Goal: Information Seeking & Learning: Understand process/instructions

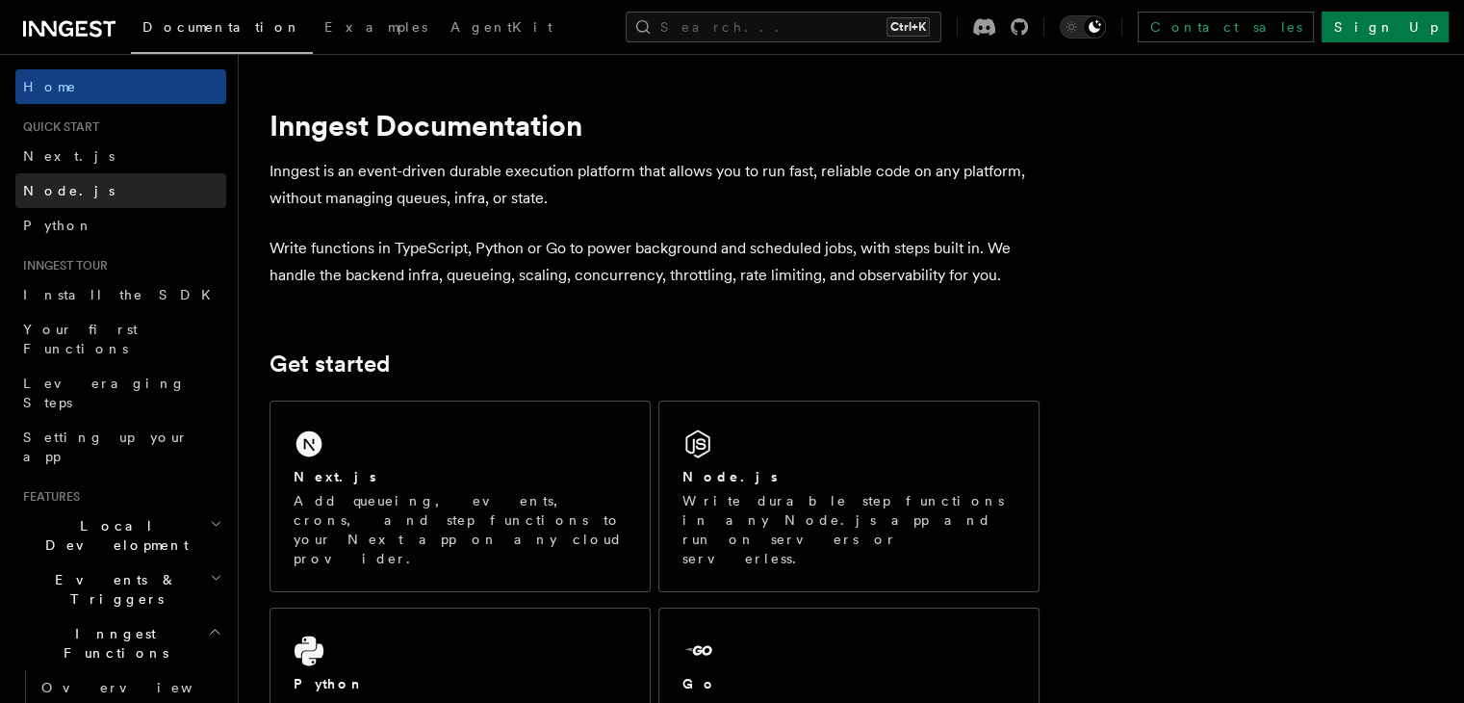
click at [46, 186] on span "Node.js" at bounding box center [68, 190] width 91 height 15
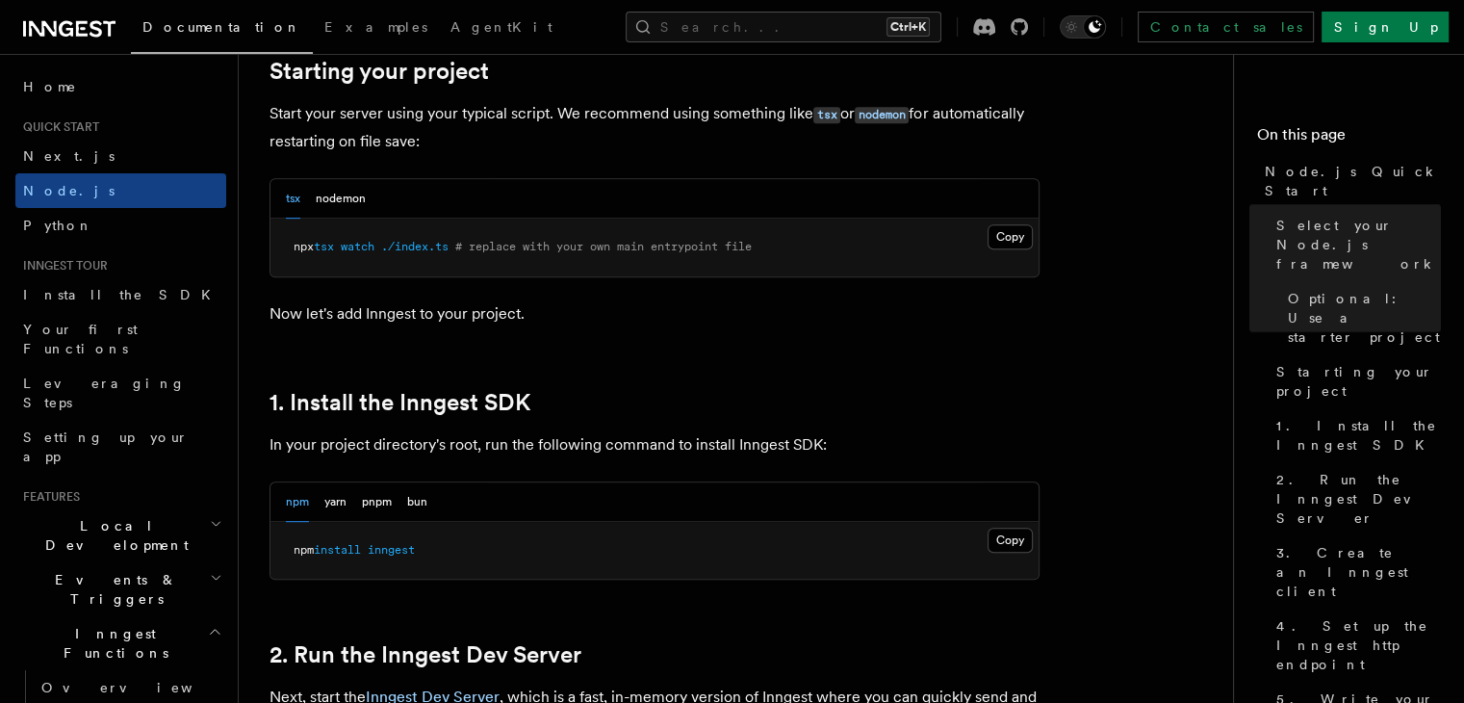
scroll to position [947, 0]
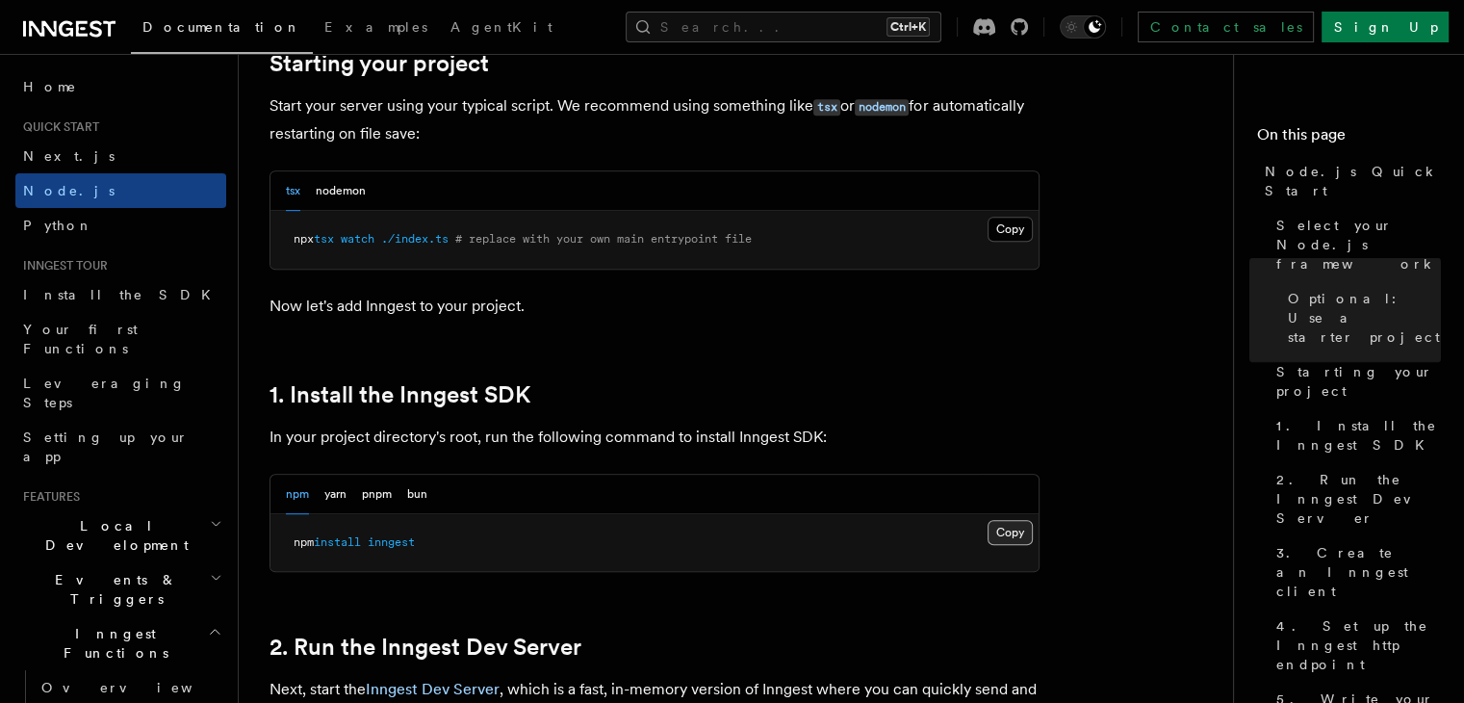
click at [1009, 538] on button "Copy Copied" at bounding box center [1009, 532] width 45 height 25
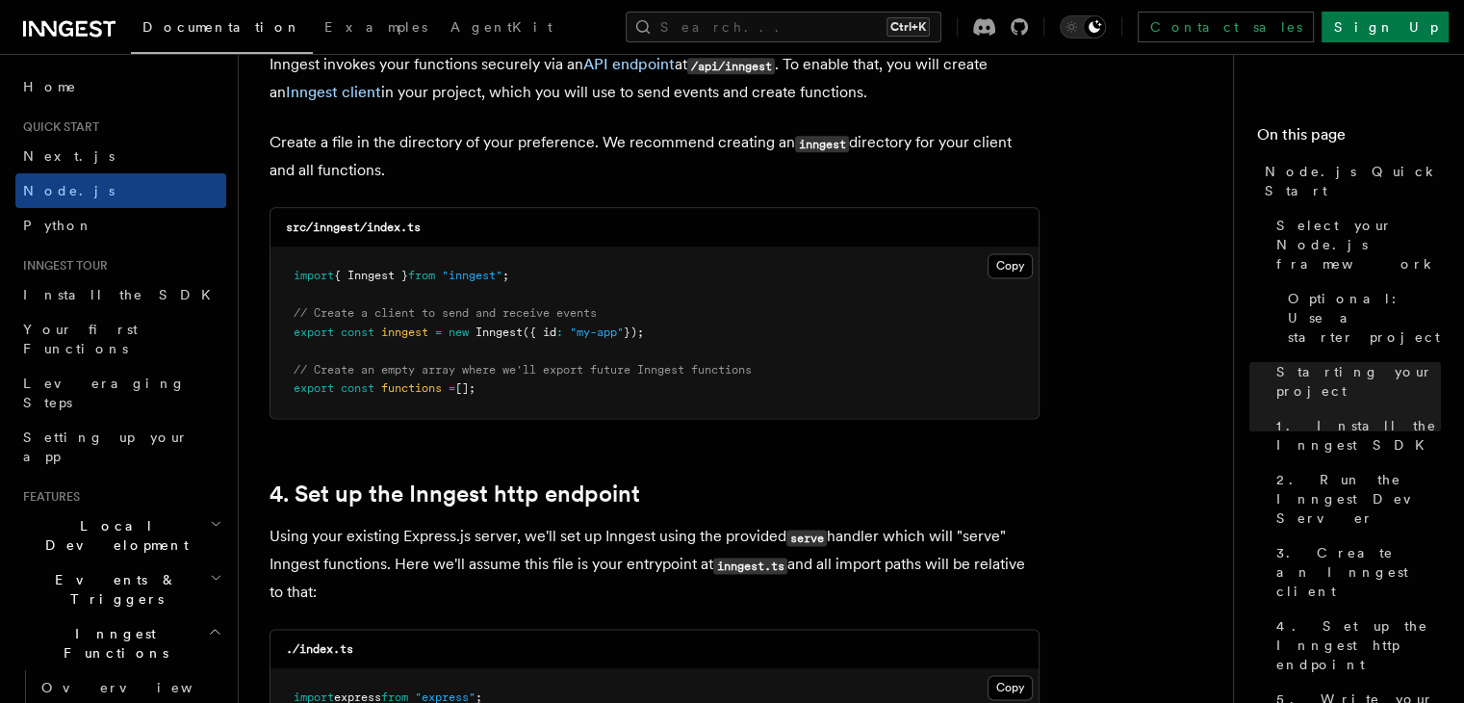
scroll to position [2523, 0]
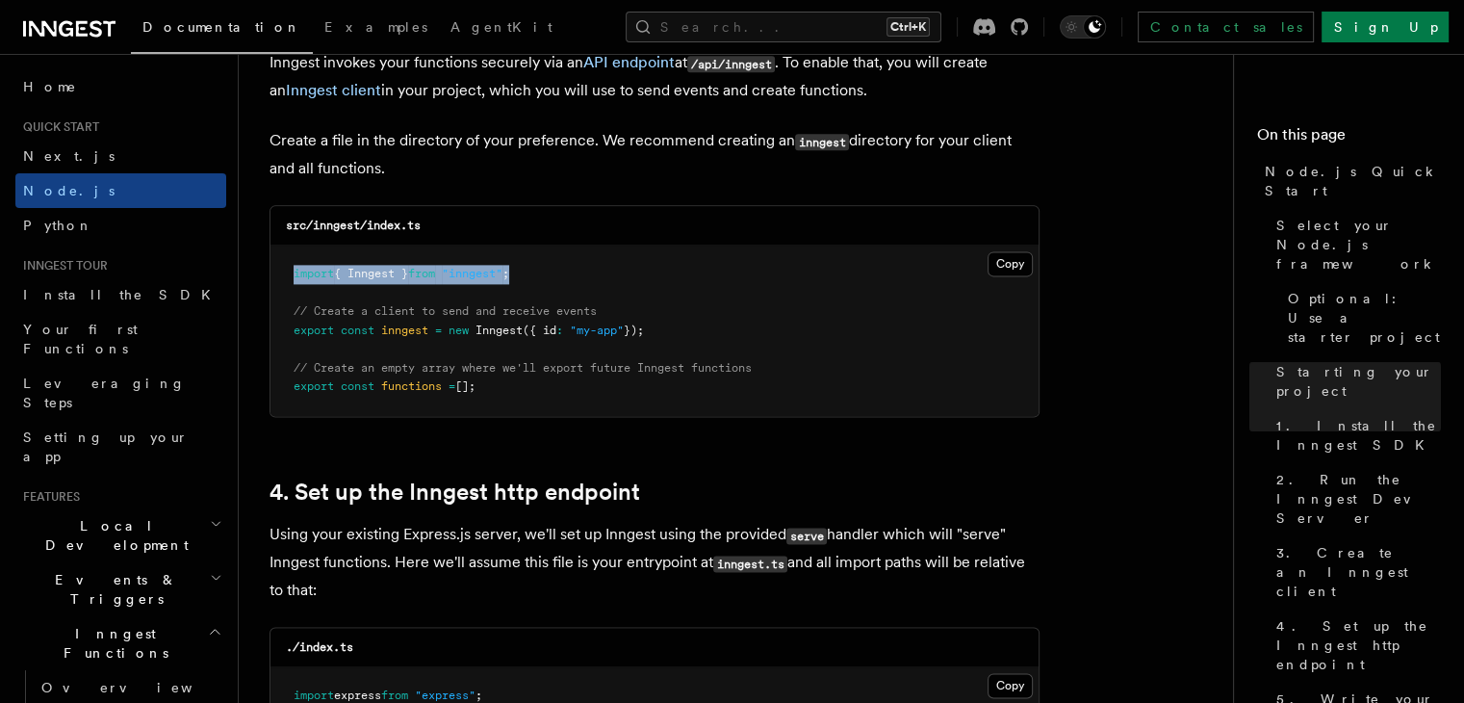
drag, startPoint x: 527, startPoint y: 273, endPoint x: 285, endPoint y: 268, distance: 242.6
click at [285, 268] on pre "import { Inngest } from "inngest" ; // Create a client to send and receive even…" at bounding box center [654, 330] width 768 height 170
copy span "import { Inngest } from "inngest" ;"
drag, startPoint x: 658, startPoint y: 331, endPoint x: 285, endPoint y: 332, distance: 373.4
click at [285, 332] on pre "import { Inngest } from "inngest" ; // Create a client to send and receive even…" at bounding box center [654, 330] width 768 height 170
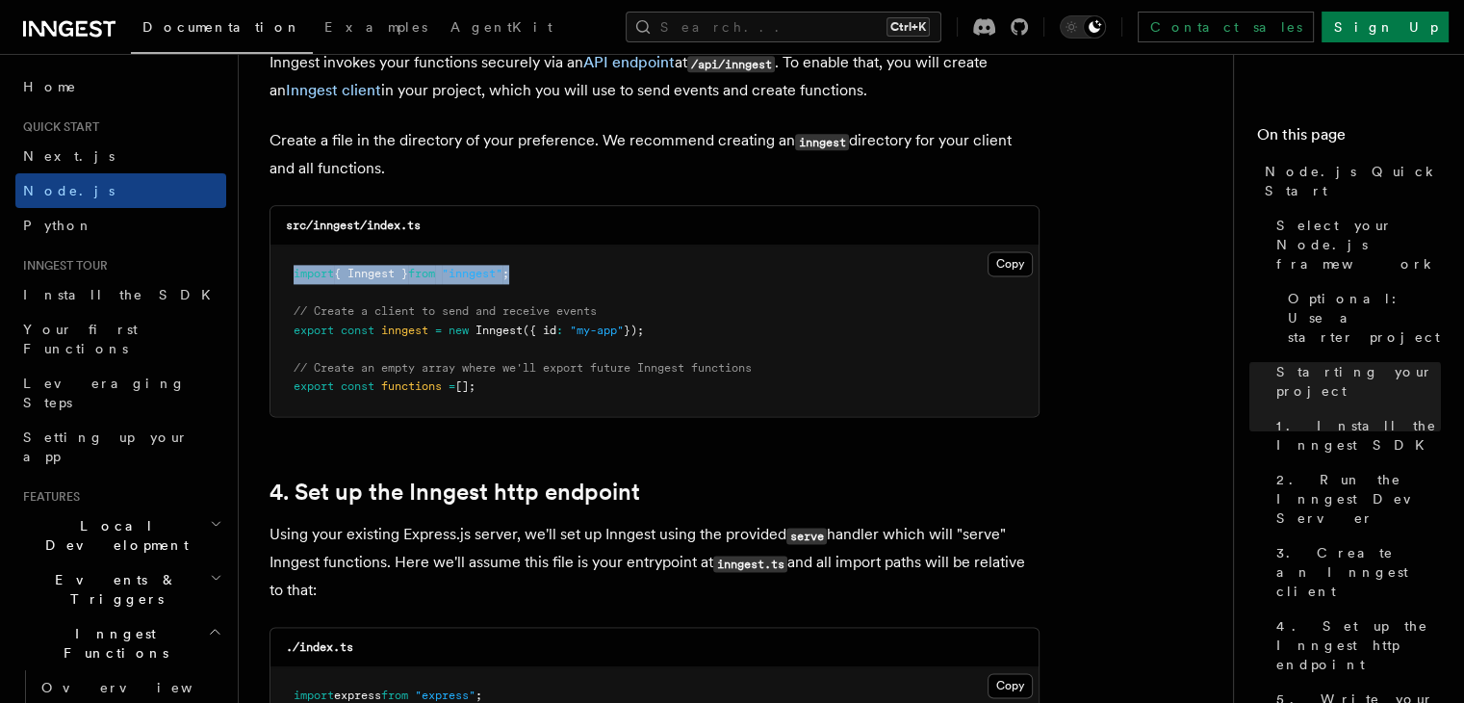
copy span "export const inngest = new Inngest ({ id : "my-app" });"
drag, startPoint x: 485, startPoint y: 388, endPoint x: 289, endPoint y: 391, distance: 196.3
click at [289, 391] on pre "import { Inngest } from "inngest" ; // Create a client to send and receive even…" at bounding box center [654, 330] width 768 height 170
copy span "export const functions = [];"
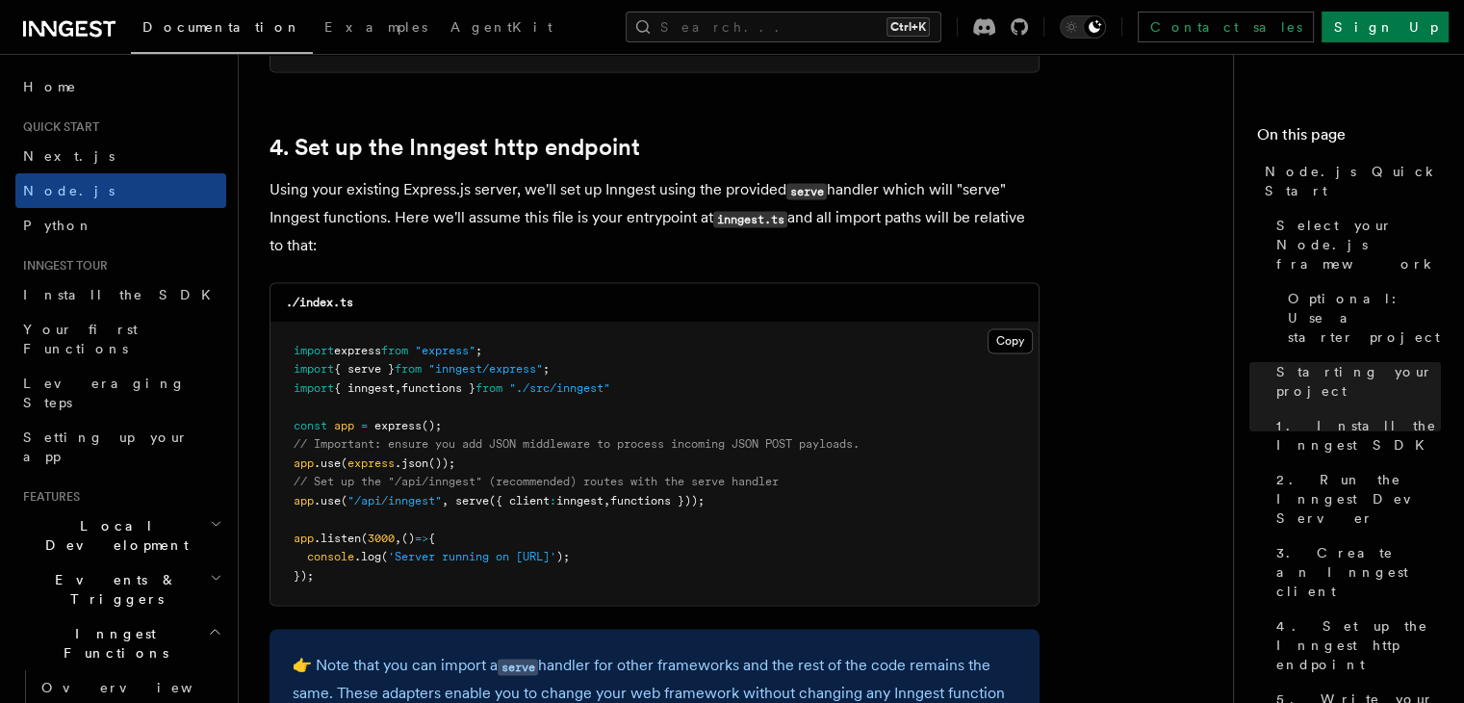
scroll to position [2870, 0]
drag, startPoint x: 728, startPoint y: 498, endPoint x: 289, endPoint y: 503, distance: 438.9
click at [289, 503] on pre "import express from "express" ; import { serve } from "inngest/express" ; impor…" at bounding box center [654, 461] width 768 height 283
copy span "app .use ( "/api/inngest" , serve ({ client : inngest , functions }));"
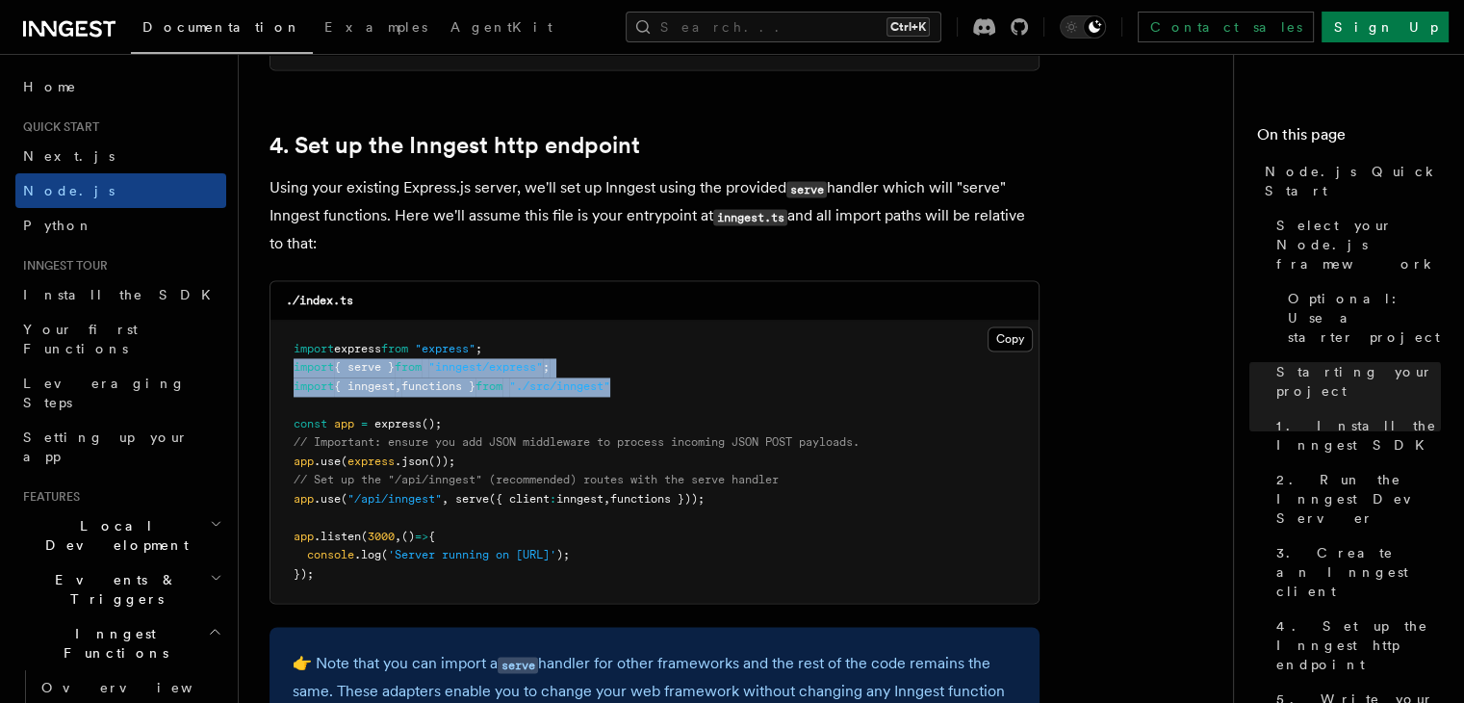
drag, startPoint x: 294, startPoint y: 370, endPoint x: 651, endPoint y: 388, distance: 357.5
click at [651, 388] on pre "import express from "express" ; import { serve } from "inngest/express" ; impor…" at bounding box center [654, 461] width 768 height 283
copy code "import { serve } from "inngest/express" ; import { inngest , functions } from "…"
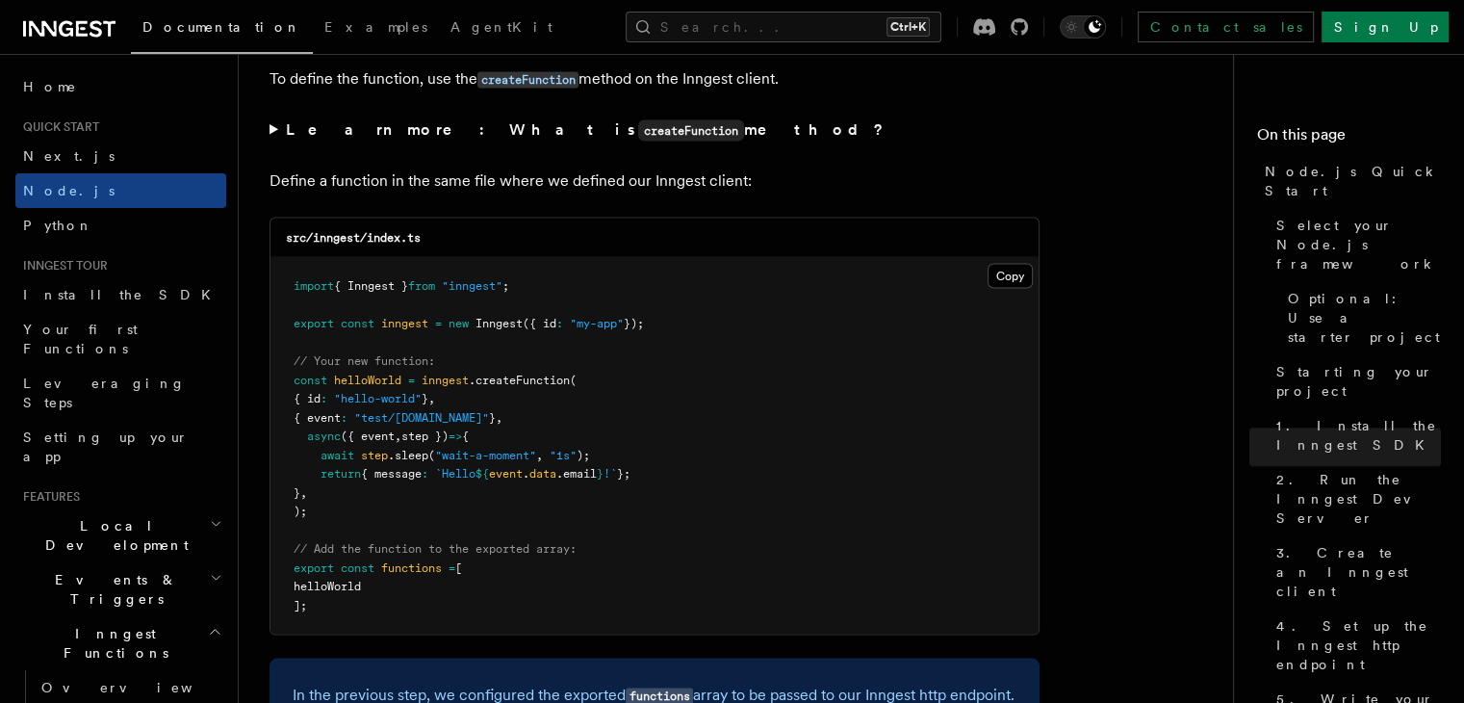
scroll to position [3742, 0]
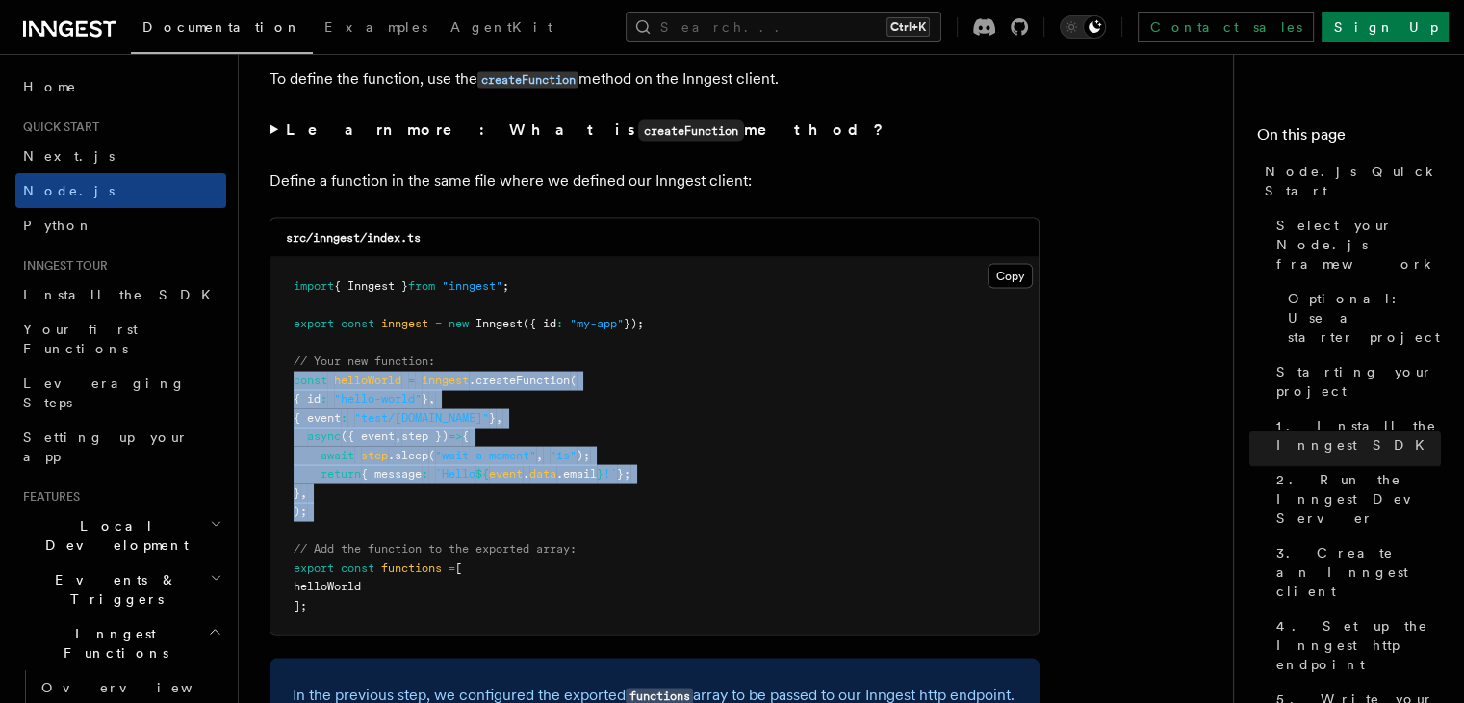
drag, startPoint x: 293, startPoint y: 386, endPoint x: 308, endPoint y: 535, distance: 150.0
click at [308, 535] on pre "import { Inngest } from "inngest" ; export const inngest = new Inngest ({ id : …" at bounding box center [654, 446] width 768 height 376
copy code "const helloWorld = inngest .createFunction ( { id : "hello-world" } , { event :…"
